Goal: Navigation & Orientation: Go to known website

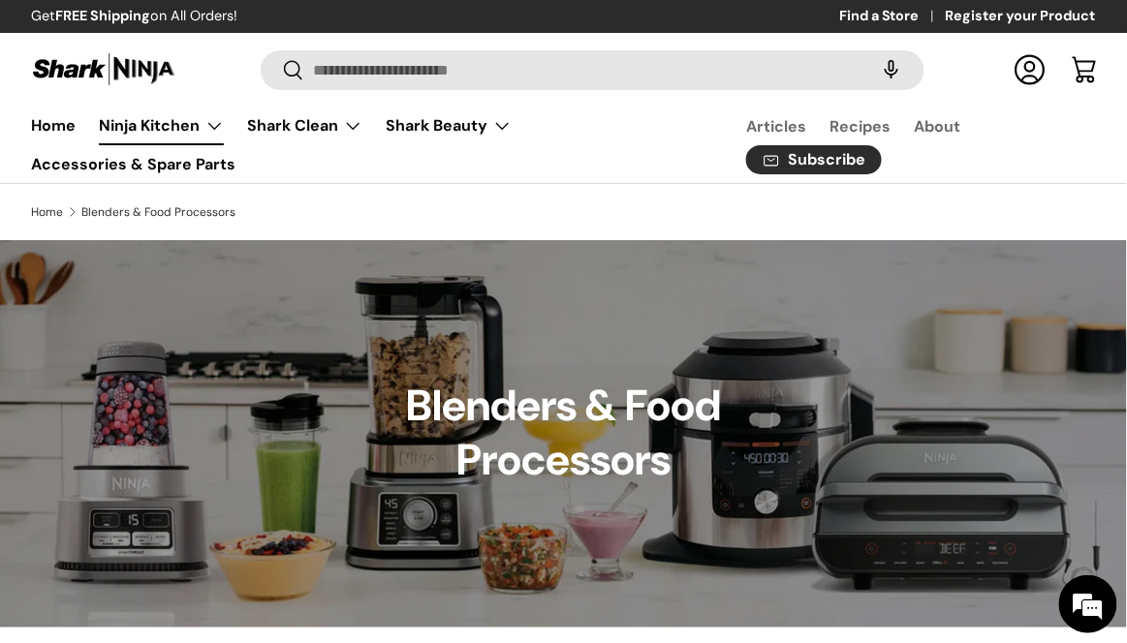
click at [187, 124] on link "Ninja Kitchen" at bounding box center [161, 126] width 125 height 39
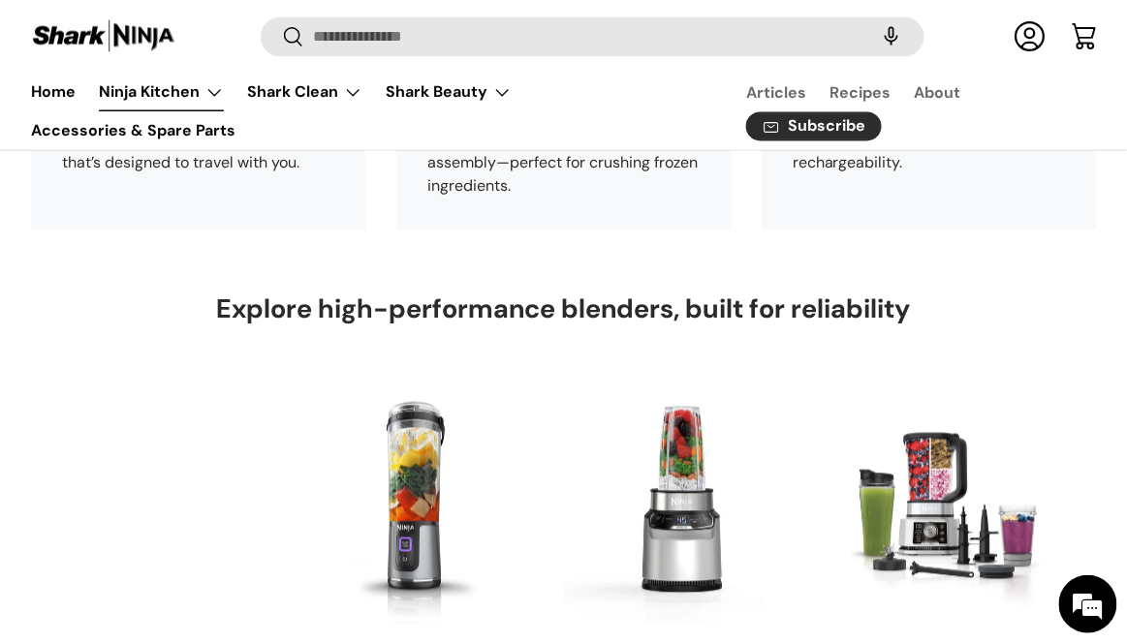
scroll to position [4414, 0]
click at [50, 98] on link "Home" at bounding box center [53, 92] width 45 height 38
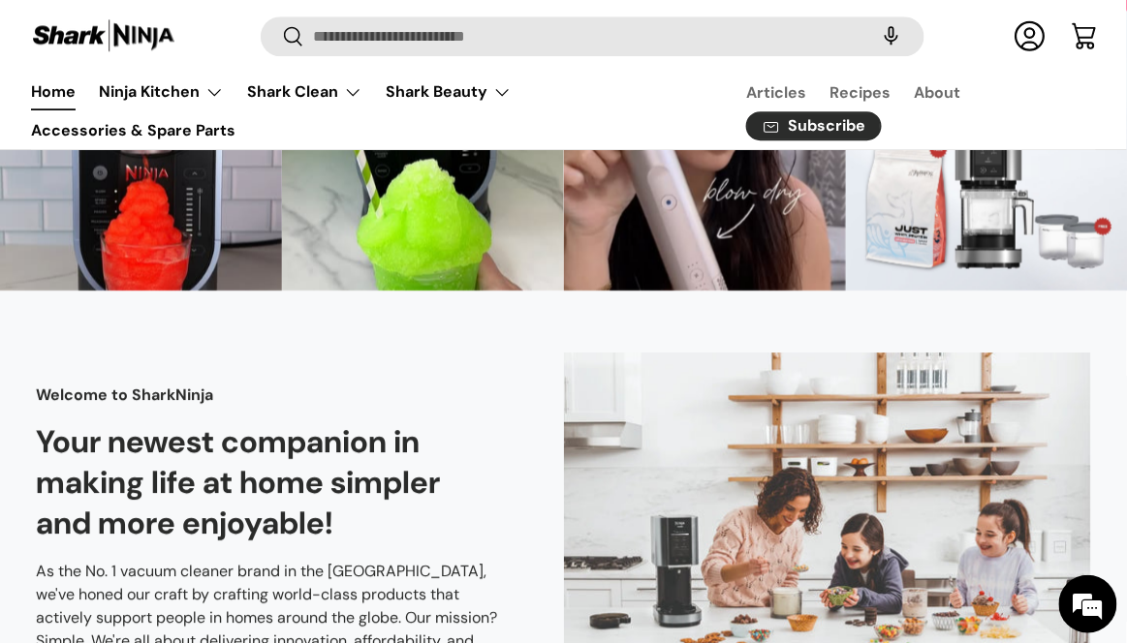
scroll to position [4593, 0]
